Goal: Information Seeking & Learning: Learn about a topic

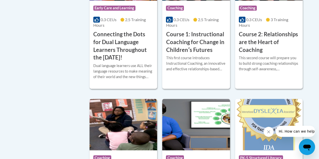
scroll to position [339, 0]
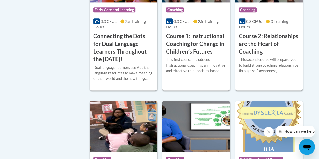
click at [192, 71] on div "This first course introduces Instructional Coaching, an innovative and effectiv…" at bounding box center [196, 65] width 60 height 17
